Goal: Task Accomplishment & Management: Manage account settings

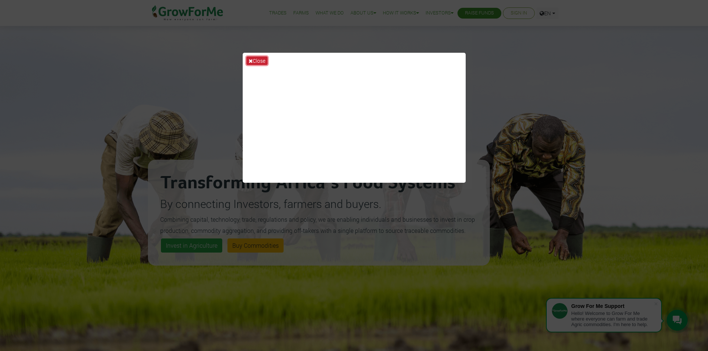
click at [261, 62] on button "Close" at bounding box center [256, 60] width 21 height 9
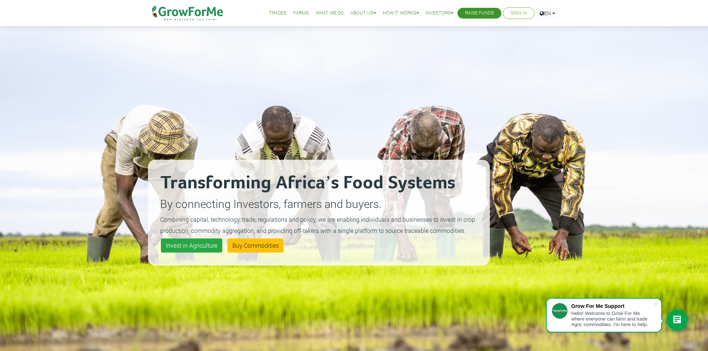
click at [519, 13] on link "Sign In" at bounding box center [518, 13] width 16 height 8
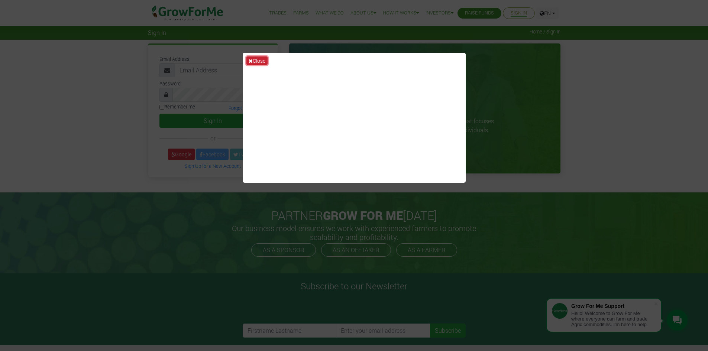
click at [252, 61] on icon at bounding box center [250, 60] width 4 height 5
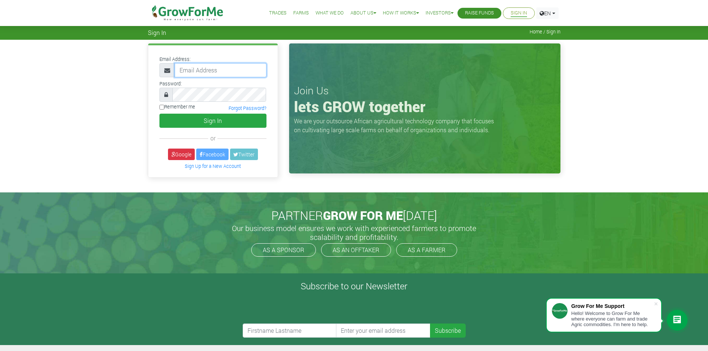
click at [186, 73] on input "email" at bounding box center [221, 70] width 92 height 14
paste input "233550397131@growforme.com"
type input "233550397131@growforme.com"
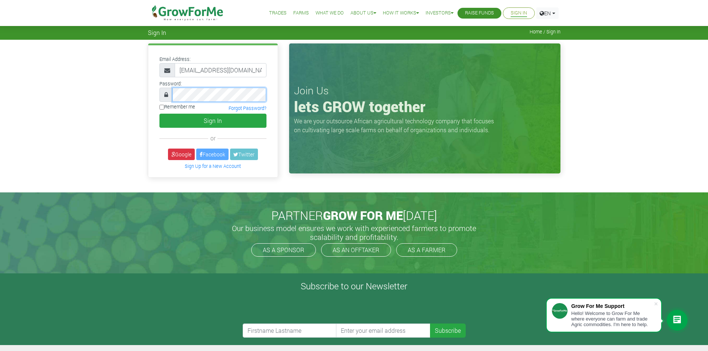
click at [159, 114] on button "Sign In" at bounding box center [212, 121] width 107 height 14
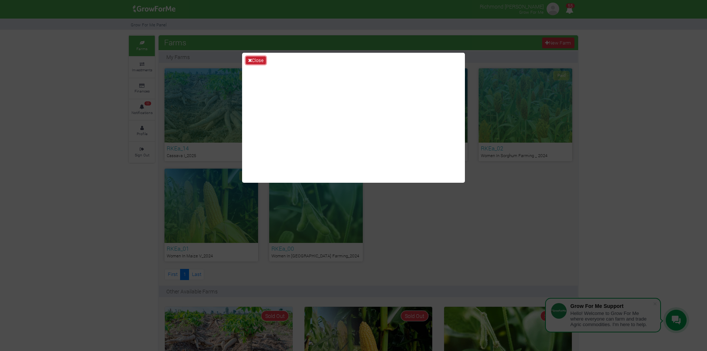
click at [254, 61] on button "Close" at bounding box center [256, 60] width 20 height 8
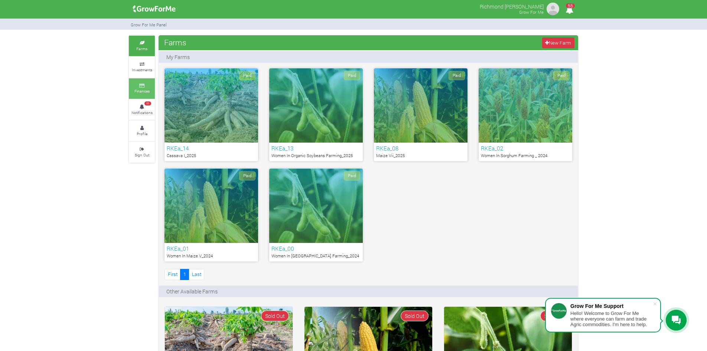
click at [146, 88] on link "Finances" at bounding box center [142, 88] width 26 height 20
